Goal: Task Accomplishment & Management: Use online tool/utility

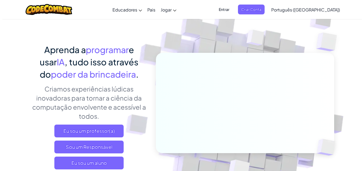
scroll to position [21, 0]
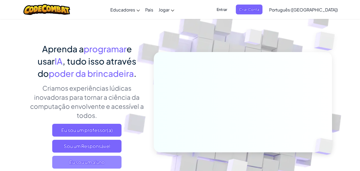
click at [90, 159] on span "Eu sou um aluno" at bounding box center [86, 162] width 69 height 13
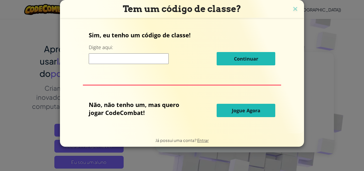
click at [224, 116] on button "Jogue Agora" at bounding box center [246, 110] width 59 height 13
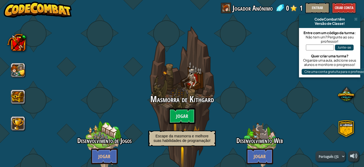
select select "pt-BR"
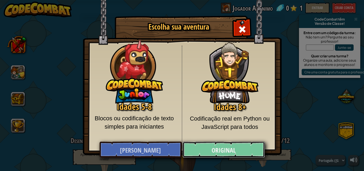
click at [203, 144] on link "Original" at bounding box center [224, 150] width 82 height 16
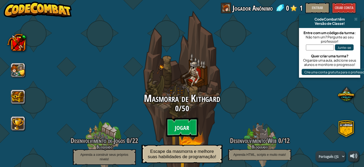
click at [180, 130] on font "Jogar" at bounding box center [182, 128] width 14 height 8
select select "pt-BR"
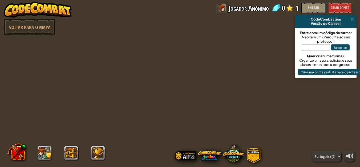
select select "pt-BR"
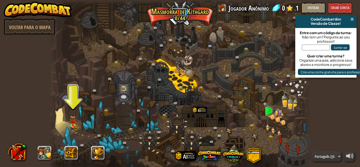
click at [352, 20] on span at bounding box center [351, 19] width 3 height 4
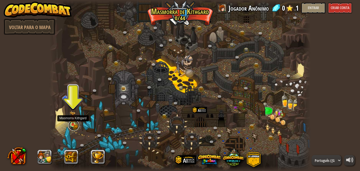
click at [72, 126] on link at bounding box center [73, 125] width 11 height 11
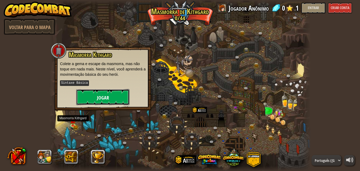
click at [92, 94] on button "Jogar" at bounding box center [102, 97] width 53 height 16
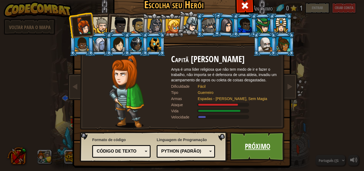
click at [256, 148] on font "Próximo" at bounding box center [257, 146] width 25 height 10
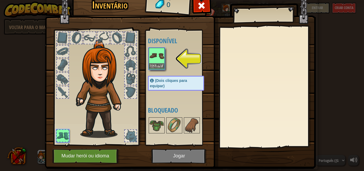
click at [156, 54] on img at bounding box center [156, 55] width 15 height 15
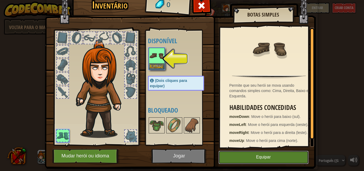
click at [247, 153] on button "Equipar" at bounding box center [264, 157] width 90 height 13
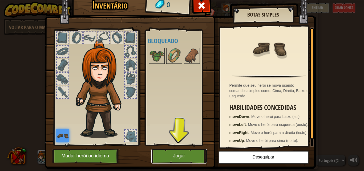
click at [191, 155] on button "Jogar" at bounding box center [179, 156] width 56 height 15
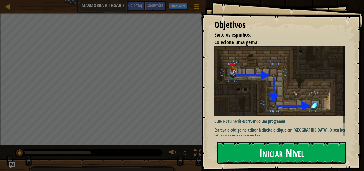
click at [228, 155] on button "Iniciar Nível" at bounding box center [282, 153] width 130 height 22
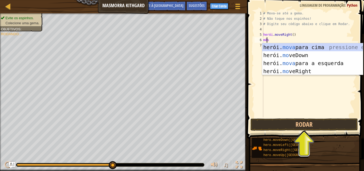
scroll to position [2, 0]
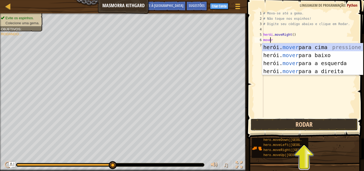
click at [268, 122] on button "Rodar" at bounding box center [304, 124] width 107 height 12
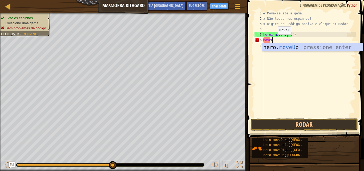
scroll to position [2, 1]
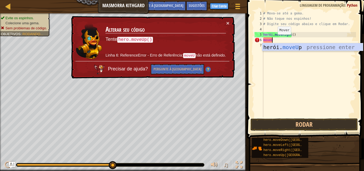
type textarea "moveUp"
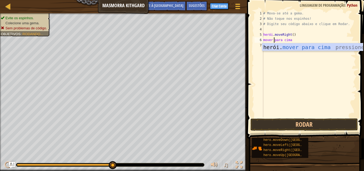
scroll to position [2, 0]
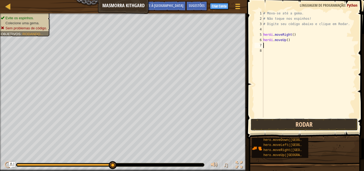
click at [277, 129] on button "Rodar" at bounding box center [304, 124] width 107 height 12
